Goal: Information Seeking & Learning: Learn about a topic

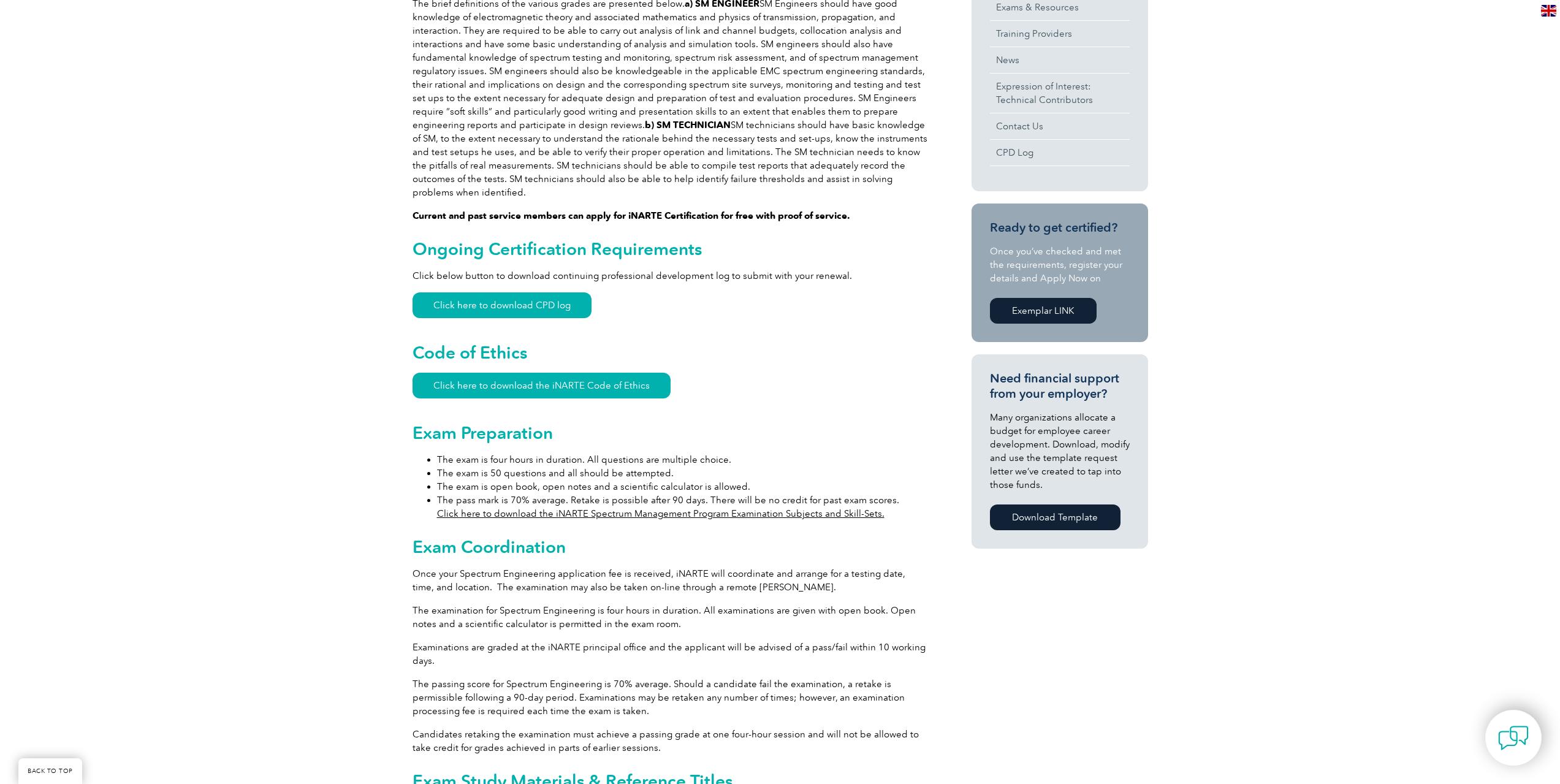
scroll to position [532, 0]
click at [578, 507] on link "Click here to download the iNARTE Spectrum Management Program Examination Subje…" at bounding box center [661, 512] width 448 height 11
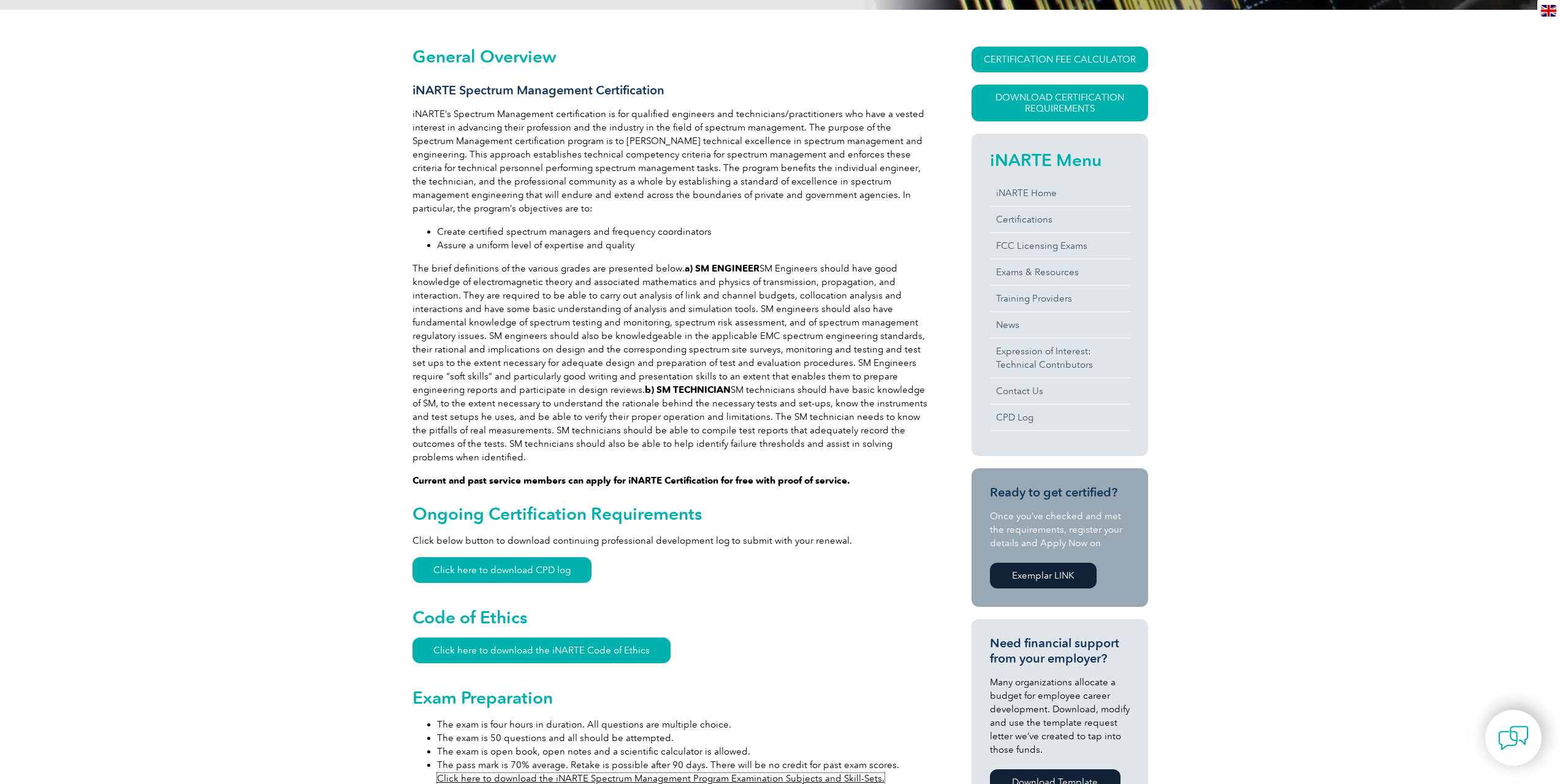
scroll to position [0, 0]
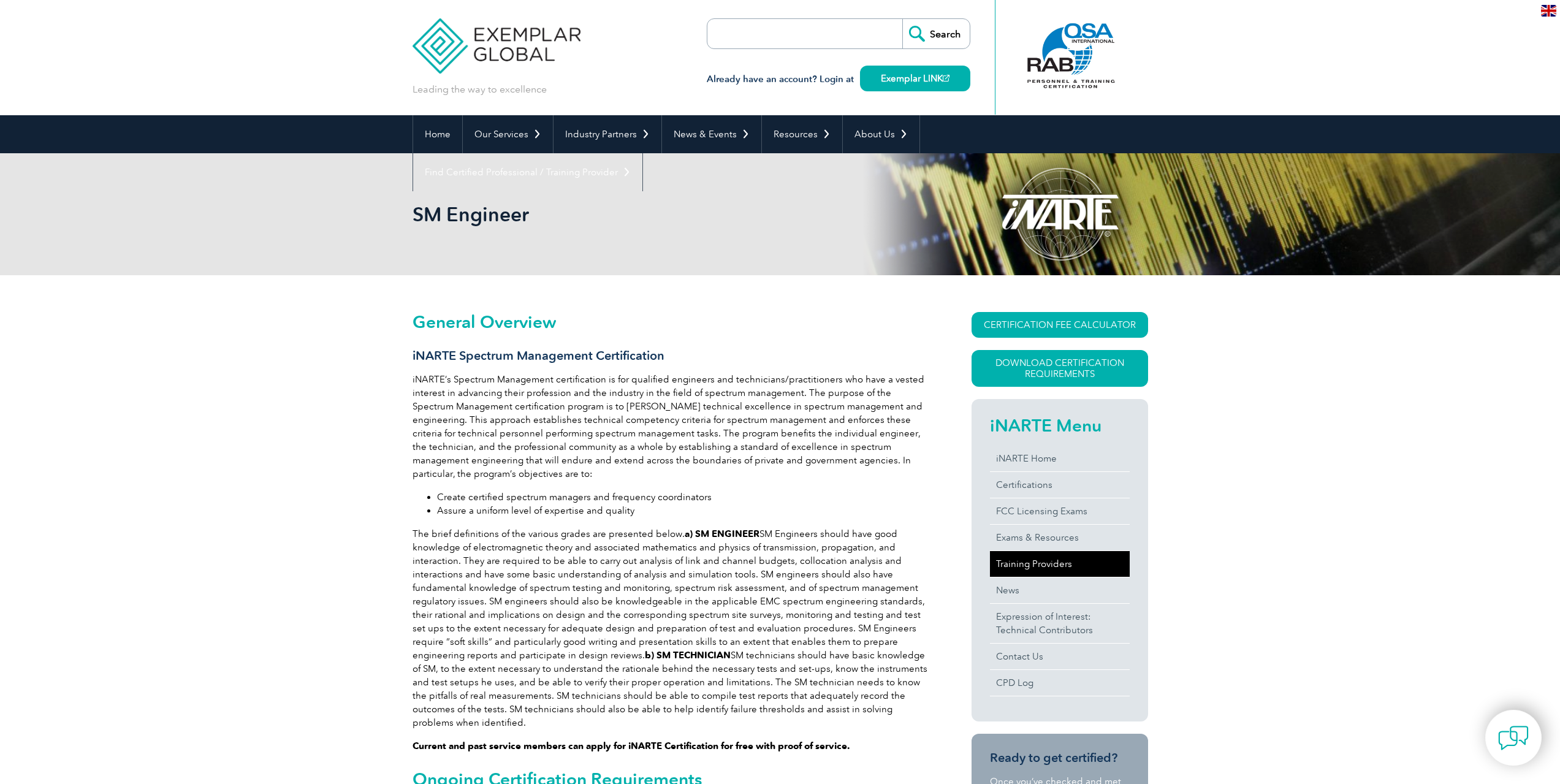
click at [1066, 562] on link "Training Providers" at bounding box center [1060, 564] width 140 height 26
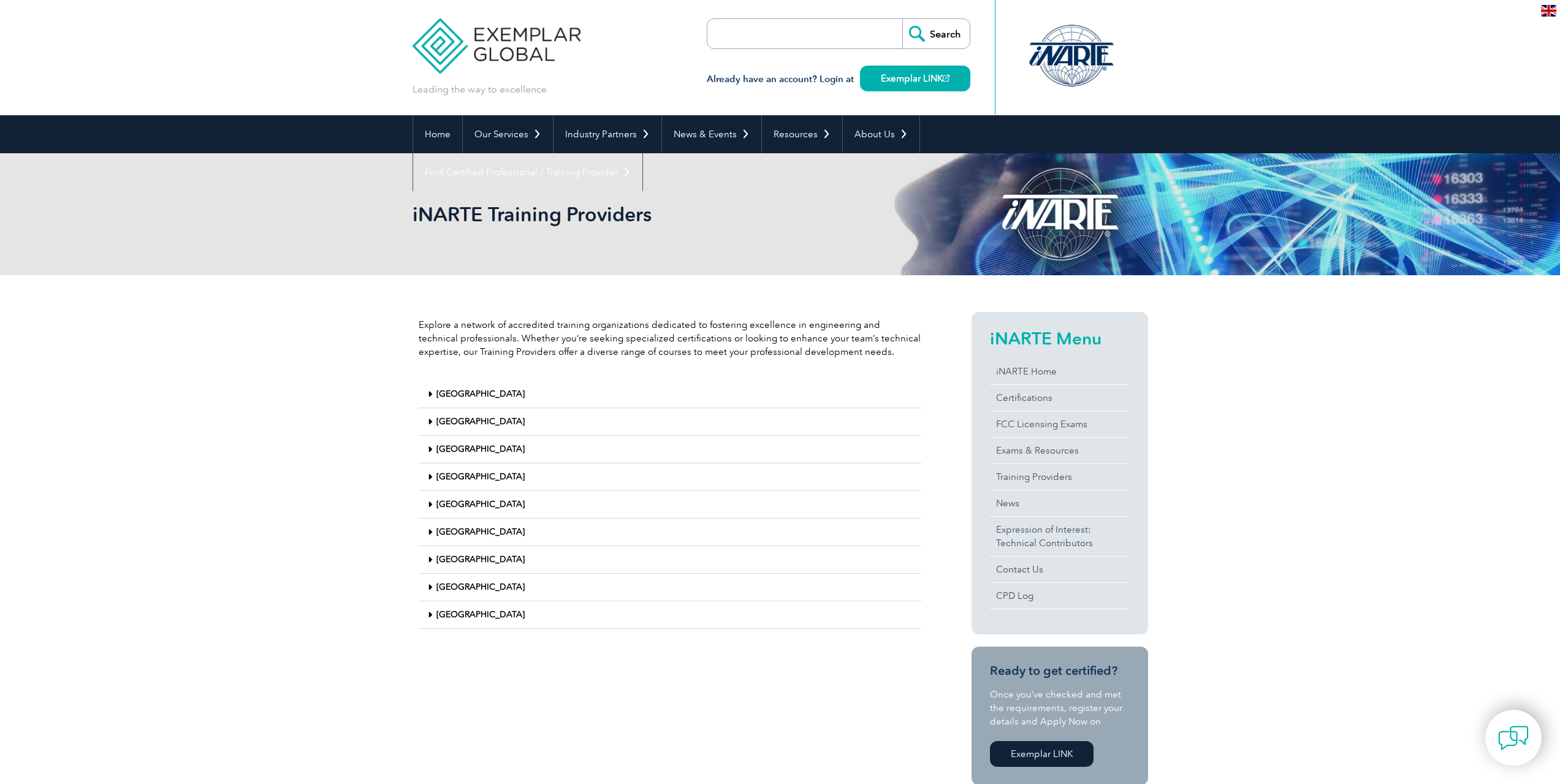
click at [467, 613] on link "[GEOGRAPHIC_DATA]" at bounding box center [480, 614] width 88 height 10
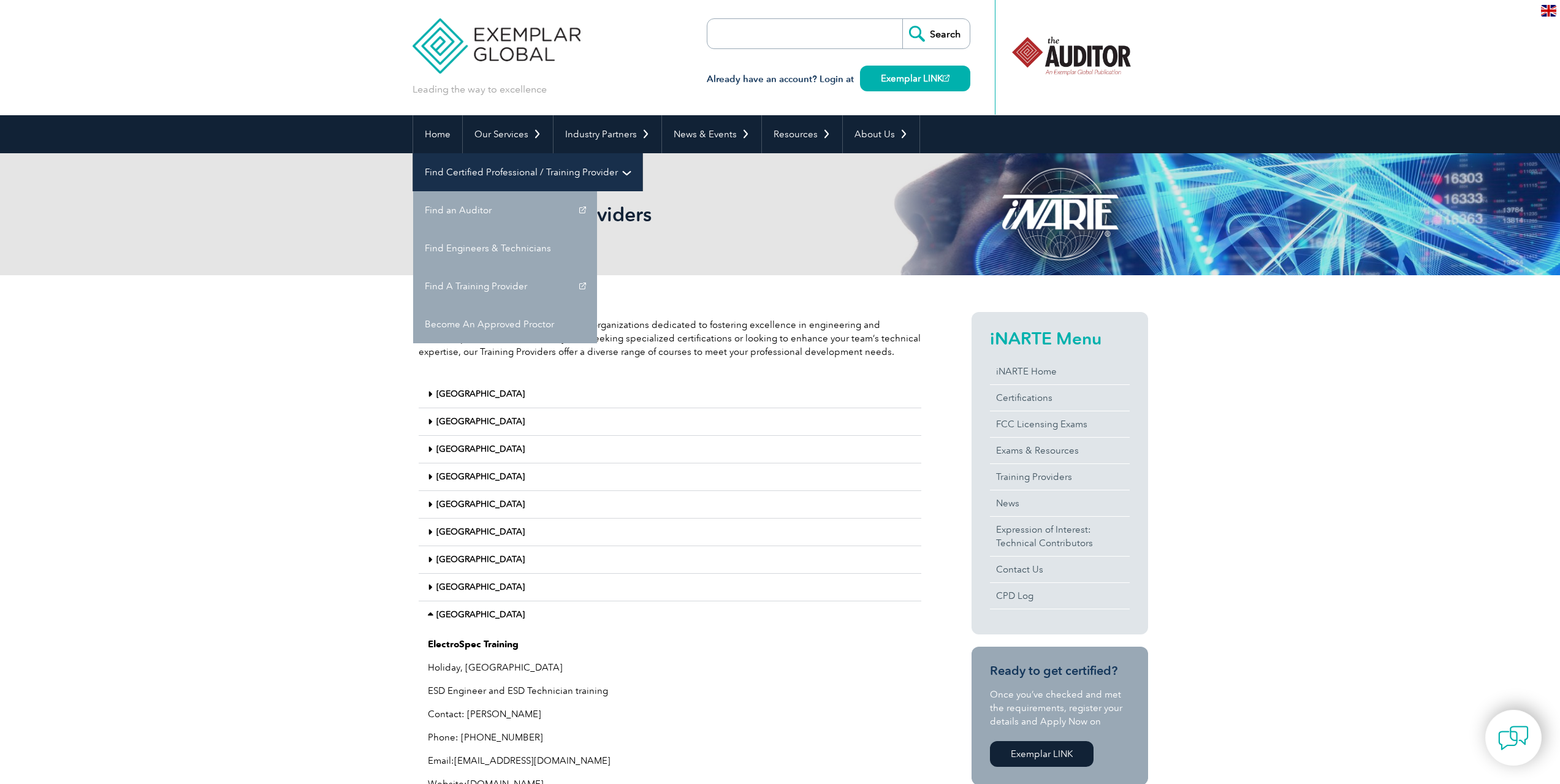
click at [643, 153] on link "Find Certified Professional / Training Provider" at bounding box center [527, 172] width 229 height 38
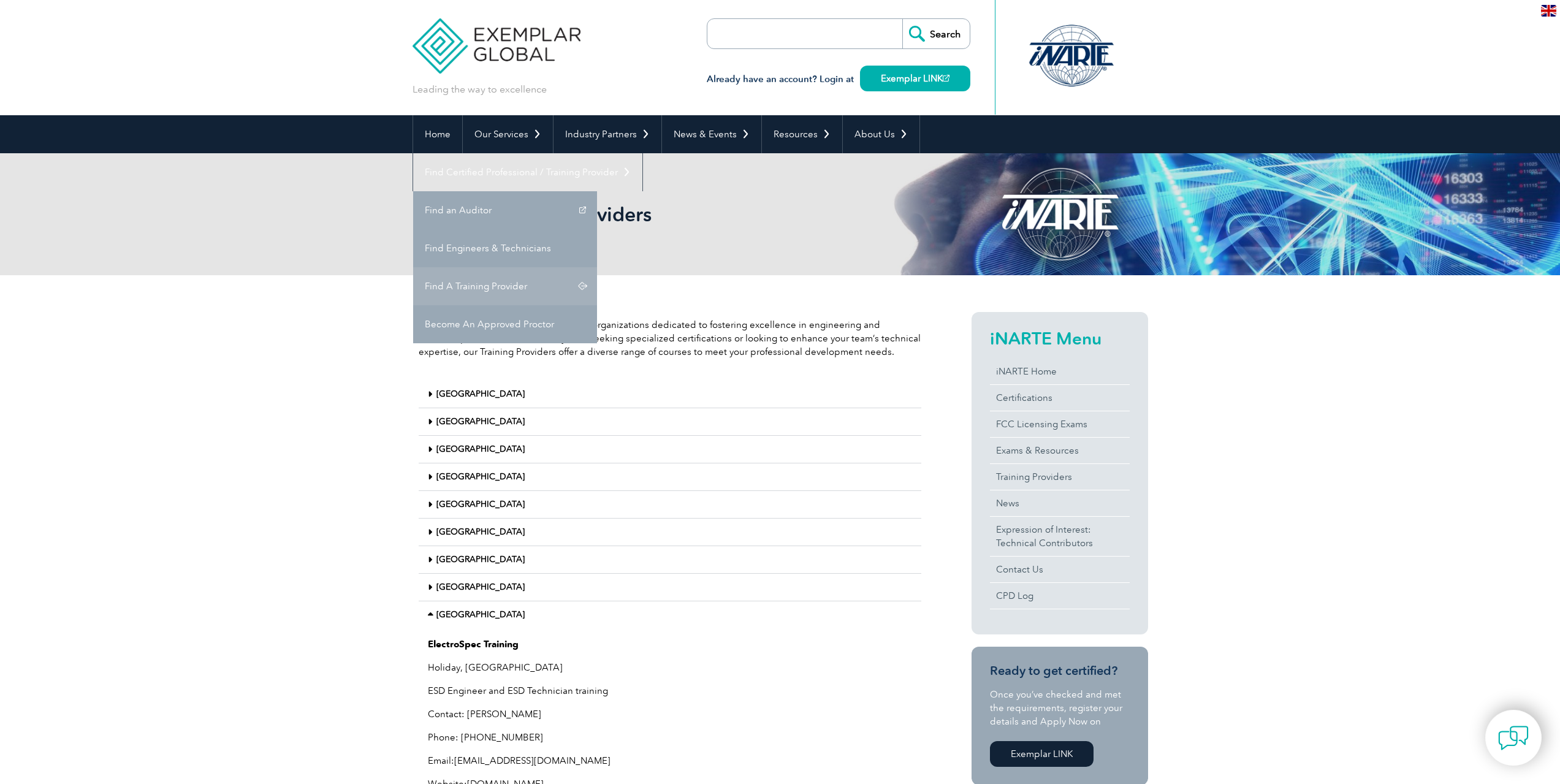
click at [597, 267] on link "Find A Training Provider" at bounding box center [505, 286] width 184 height 38
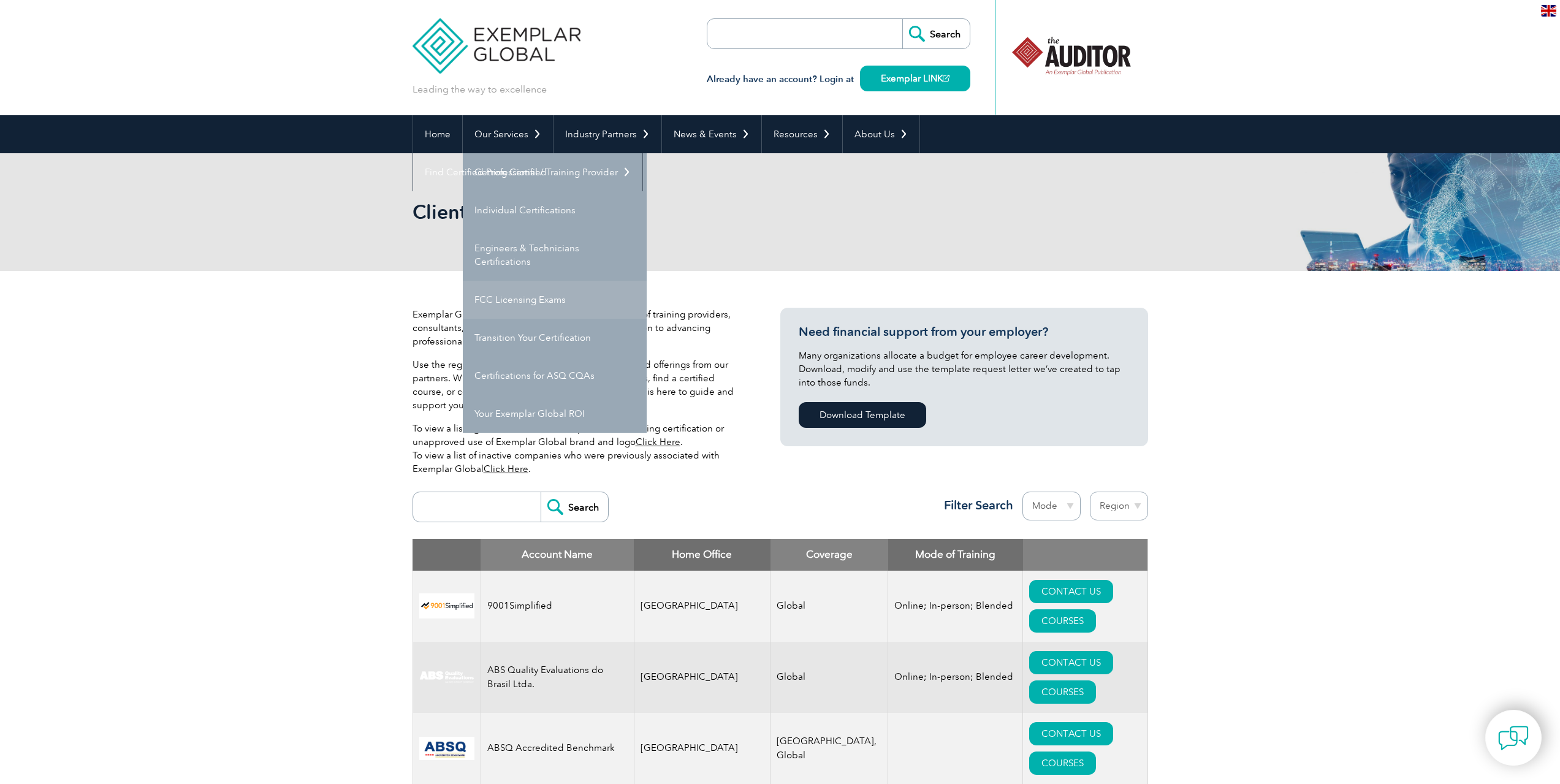
click at [516, 298] on link "FCC Licensing Exams" at bounding box center [555, 300] width 184 height 38
